Goal: Check status: Check status

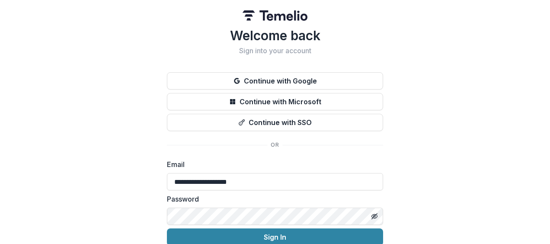
click at [266, 228] on button "Sign In" at bounding box center [275, 236] width 216 height 17
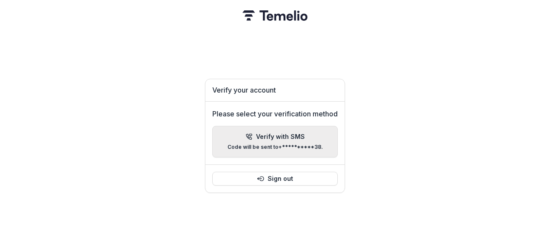
click at [278, 139] on div "**********" at bounding box center [275, 141] width 96 height 17
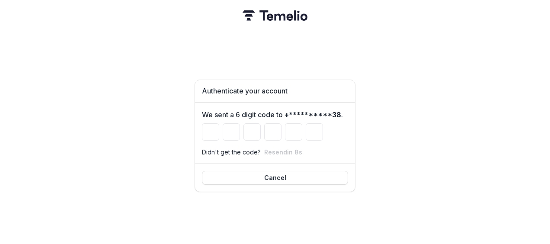
type input "*"
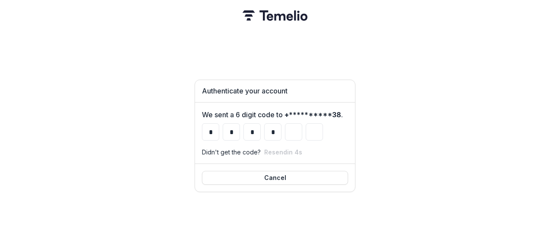
type input "*"
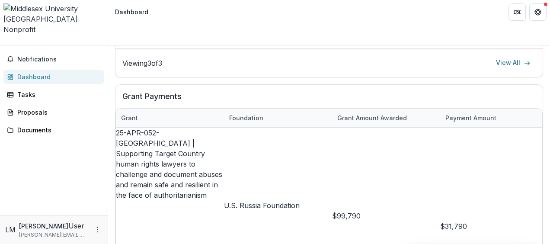
scroll to position [468, 0]
click at [245, 200] on p "U.S. Russia Foundation" at bounding box center [278, 205] width 108 height 10
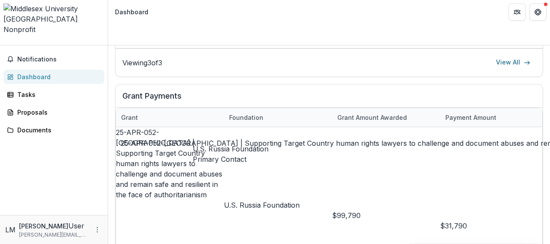
click at [144, 128] on link "25-APR-052-Middlesex | Supporting Target Country human rights lawyers to challe…" at bounding box center [169, 163] width 106 height 71
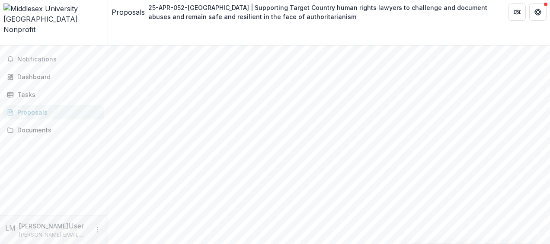
scroll to position [217, 0]
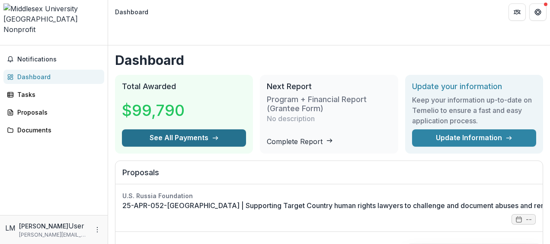
click at [197, 129] on button "See All Payments" at bounding box center [184, 137] width 124 height 17
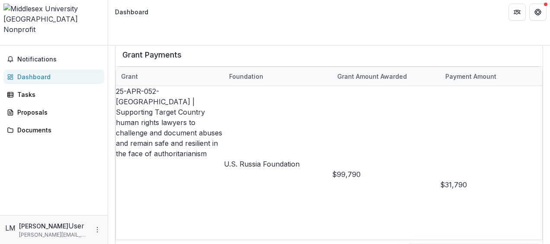
scroll to position [518, 0]
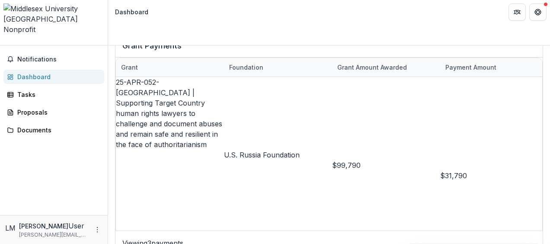
click at [56, 164] on div "Notifications Dashboard Tasks Proposals Documents" at bounding box center [54, 129] width 108 height 169
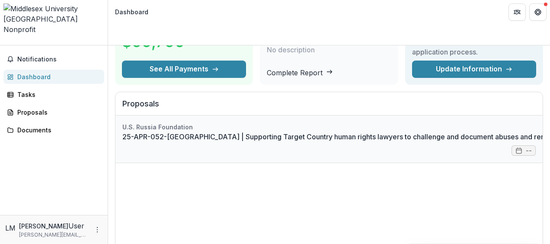
scroll to position [69, 0]
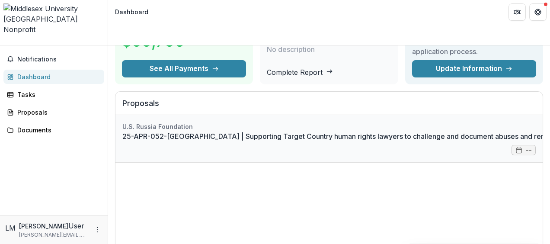
click at [198, 131] on link "25-APR-052-Middlesex | Supporting Target Country human rights lawyers to challe…" at bounding box center [417, 136] width 590 height 10
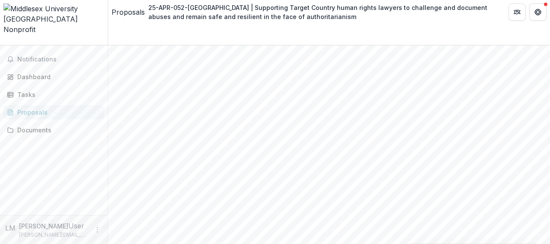
scroll to position [87, 0]
click at [13, 167] on div "Notifications Dashboard Tasks Proposals Documents" at bounding box center [54, 129] width 108 height 169
